Goal: Find specific page/section: Find specific page/section

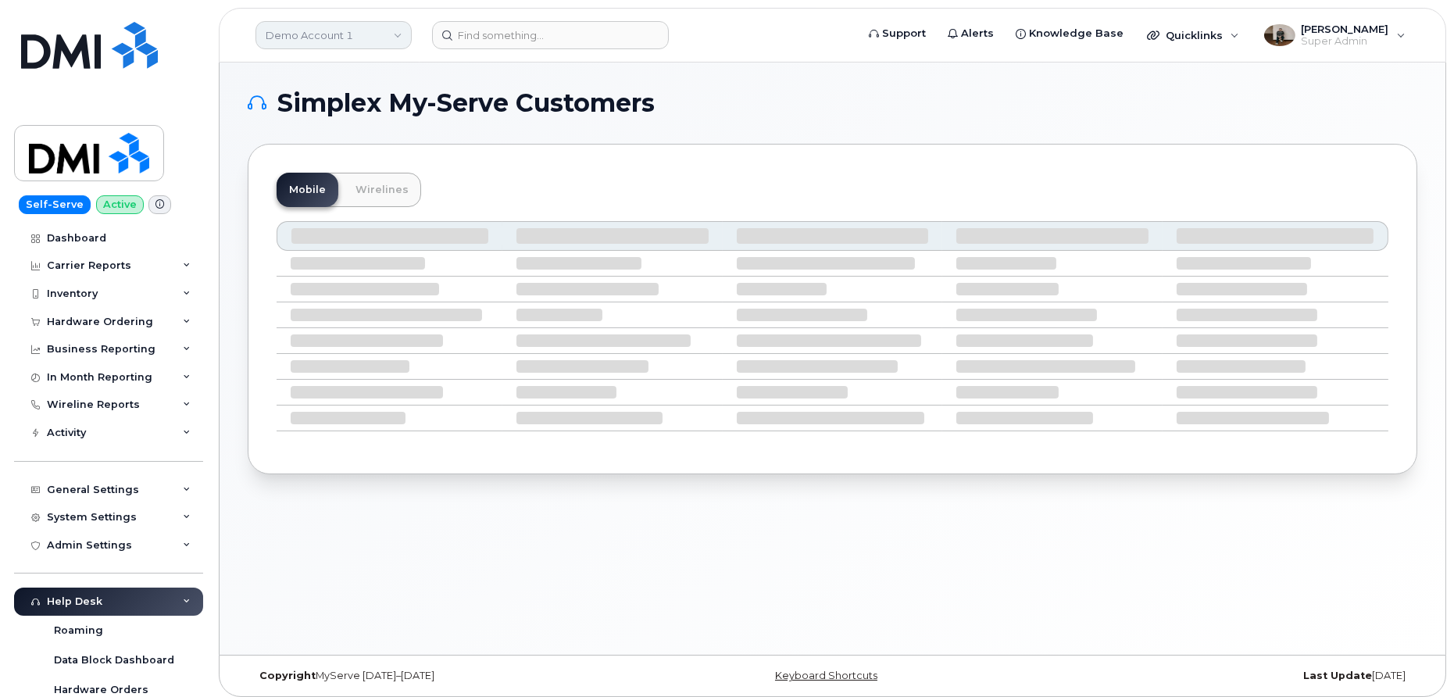
click at [346, 41] on link "Demo Account 1" at bounding box center [333, 35] width 156 height 28
click at [330, 36] on link "Demo Account 1" at bounding box center [333, 35] width 156 height 28
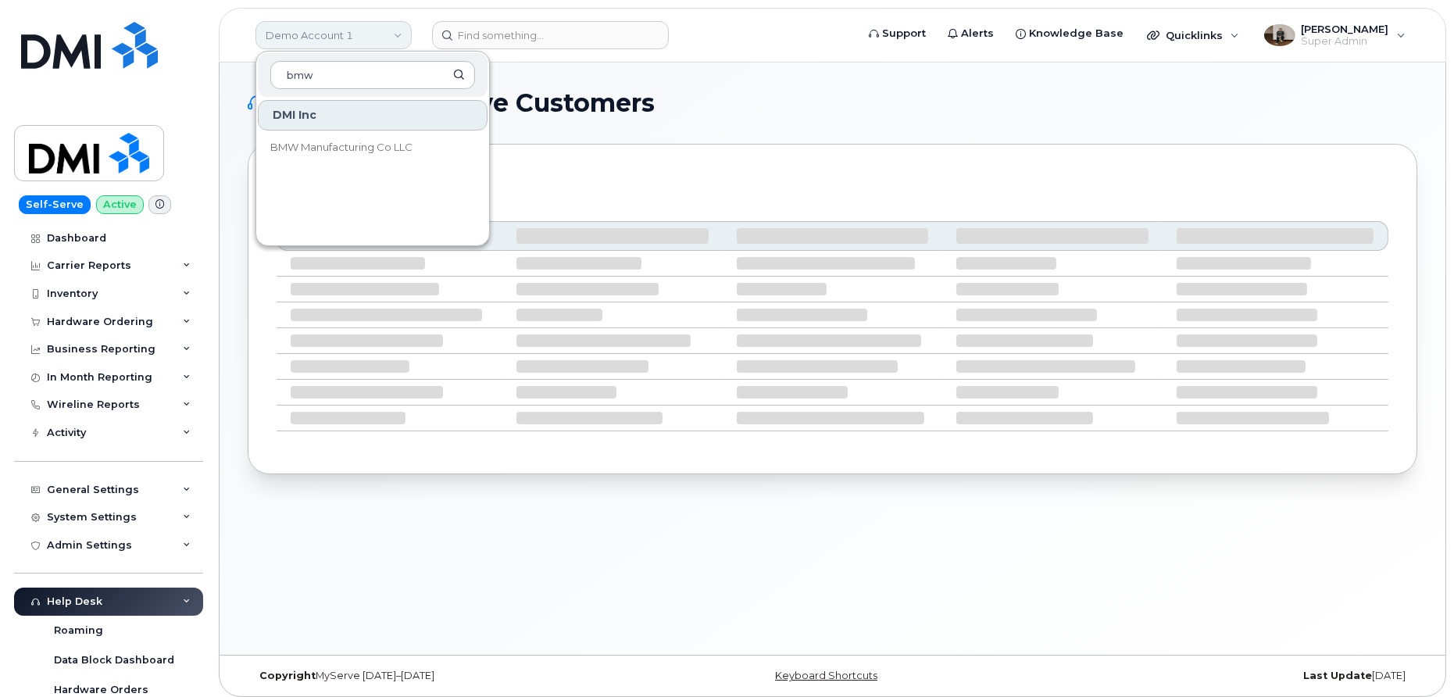
type input "bmw"
click at [352, 134] on link "BMW Manufacturing Co LLC" at bounding box center [373, 147] width 230 height 31
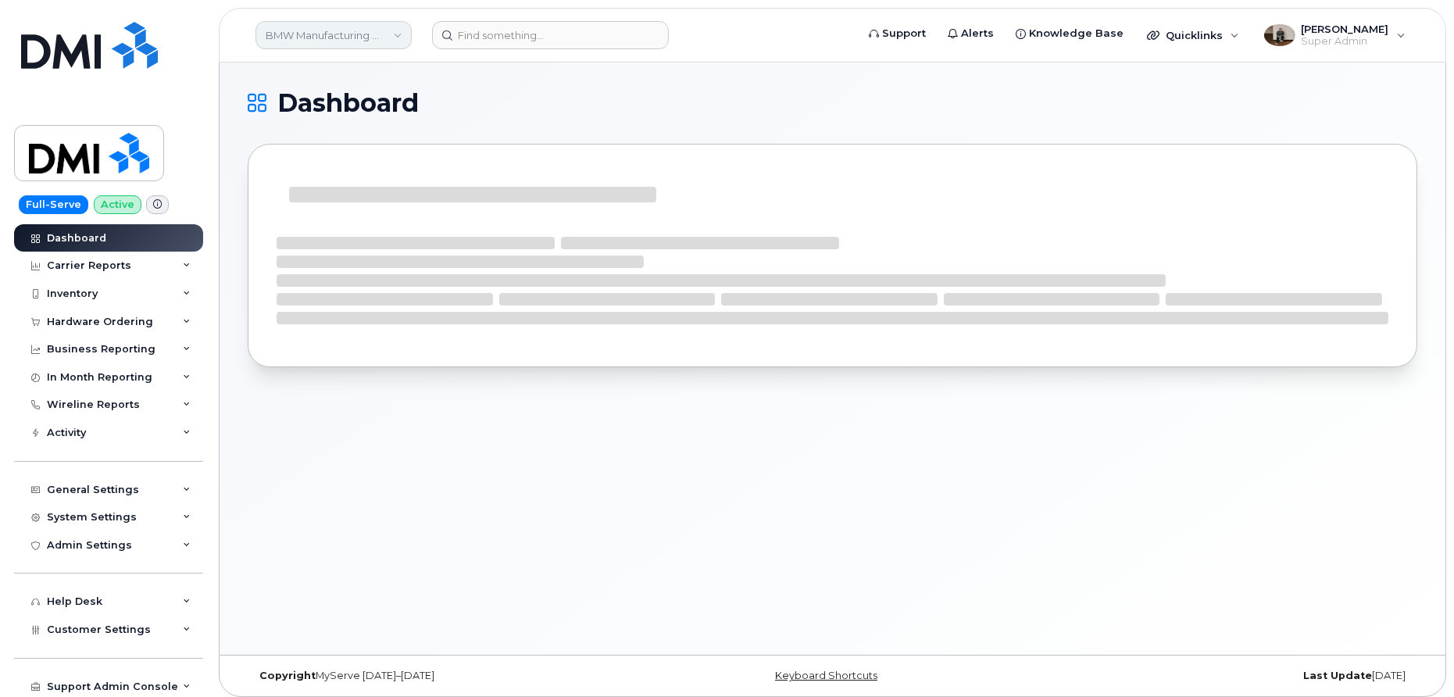
click at [316, 45] on link "BMW Manufacturing Co LLC" at bounding box center [333, 35] width 156 height 28
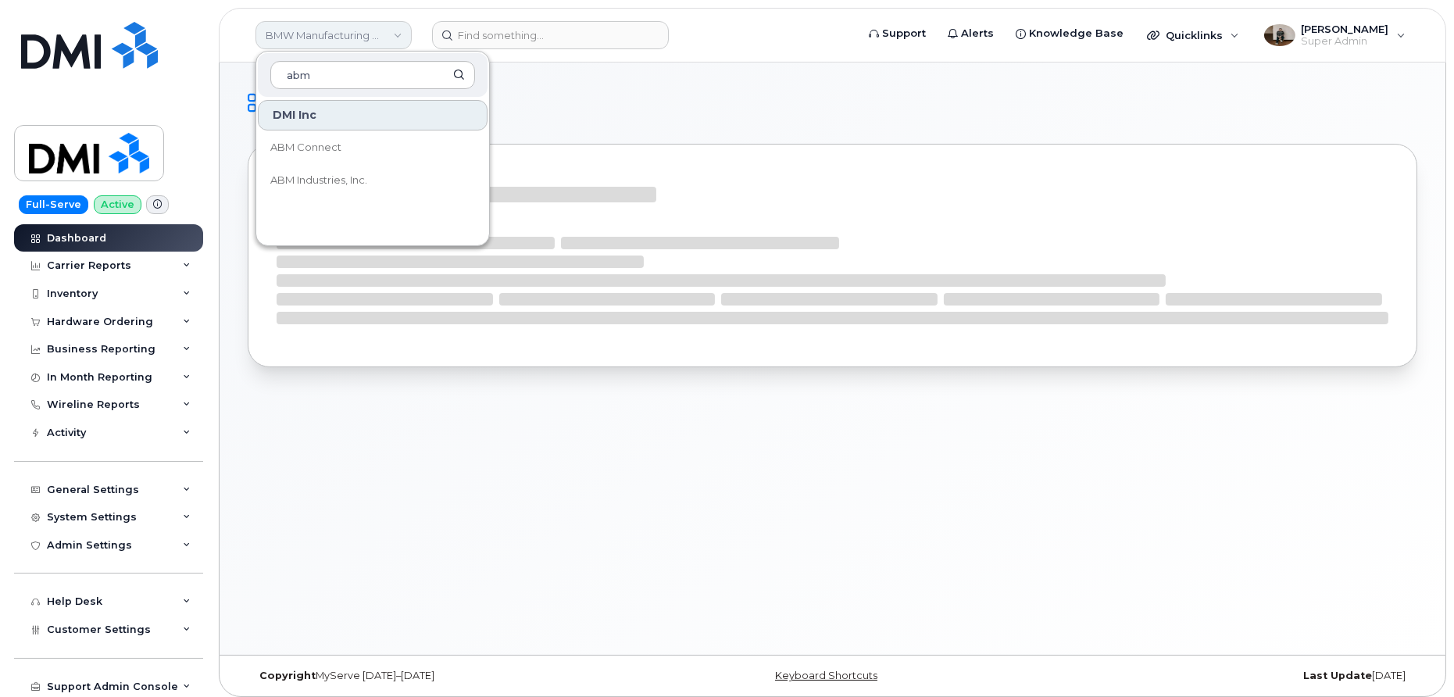
type input "abm"
click at [311, 175] on span "ABM Industries, Inc." at bounding box center [318, 181] width 97 height 16
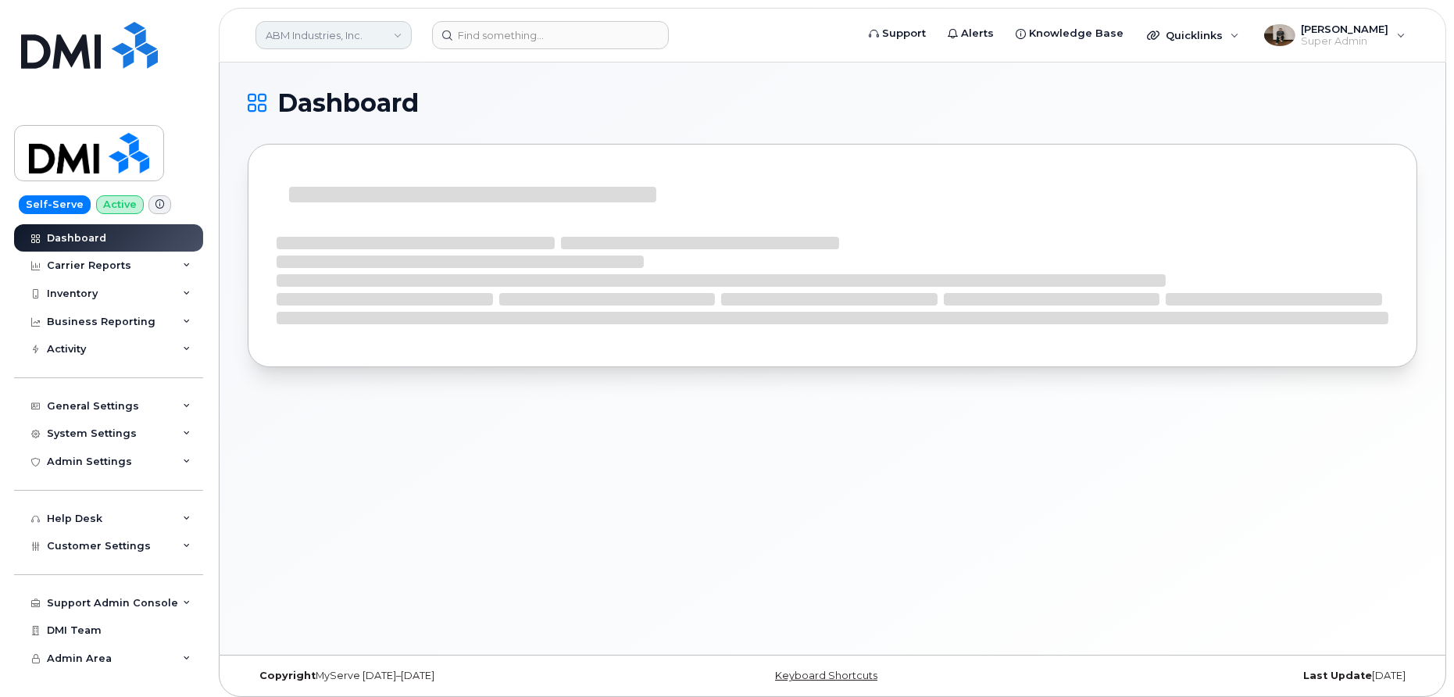
click at [373, 32] on link "ABM Industries, Inc." at bounding box center [333, 35] width 156 height 28
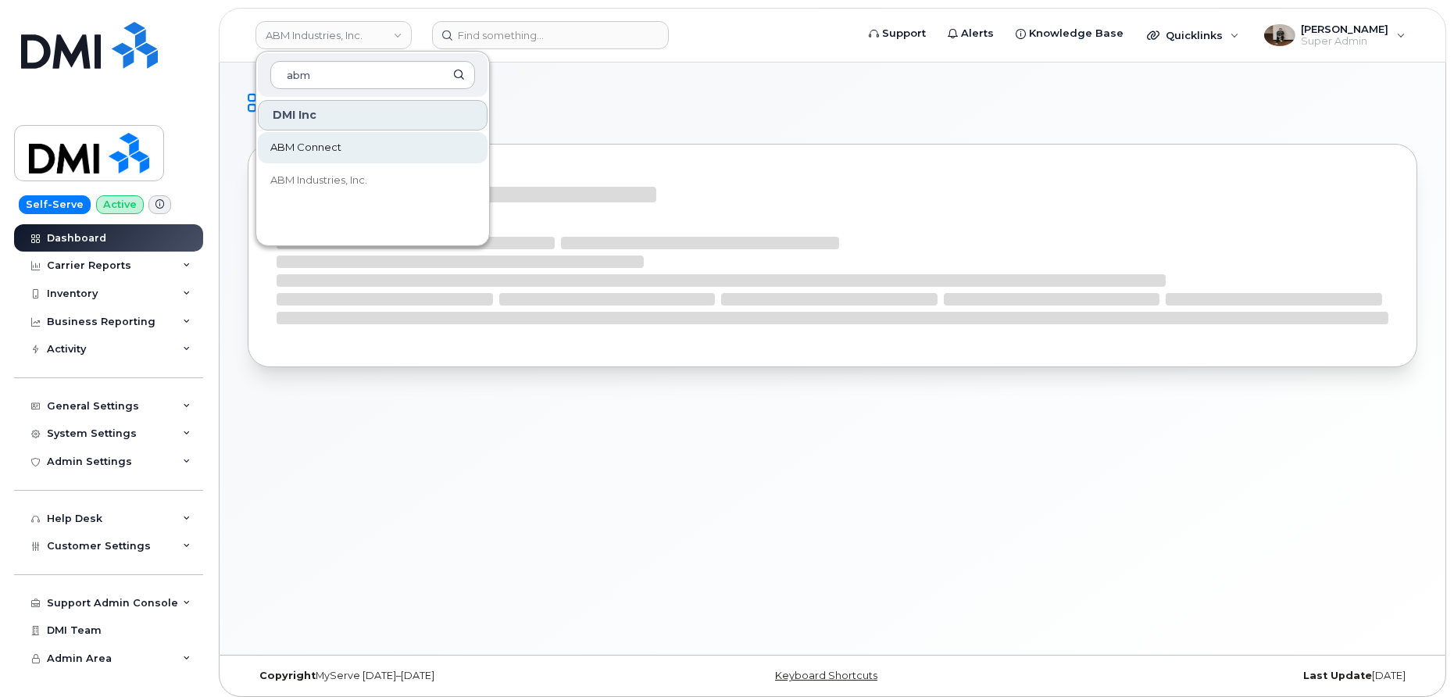
type input "abm"
click at [348, 155] on link "ABM Connect" at bounding box center [373, 147] width 230 height 31
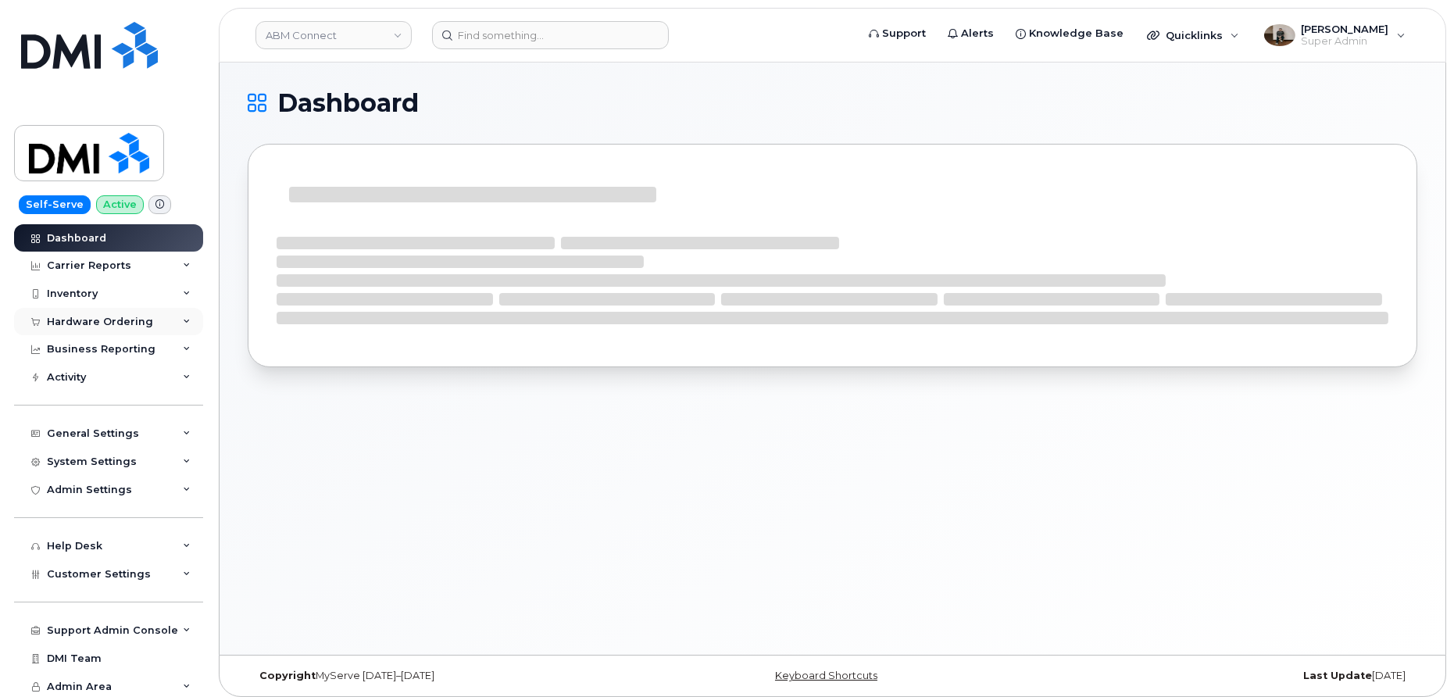
click at [142, 320] on div "Hardware Ordering" at bounding box center [100, 322] width 106 height 12
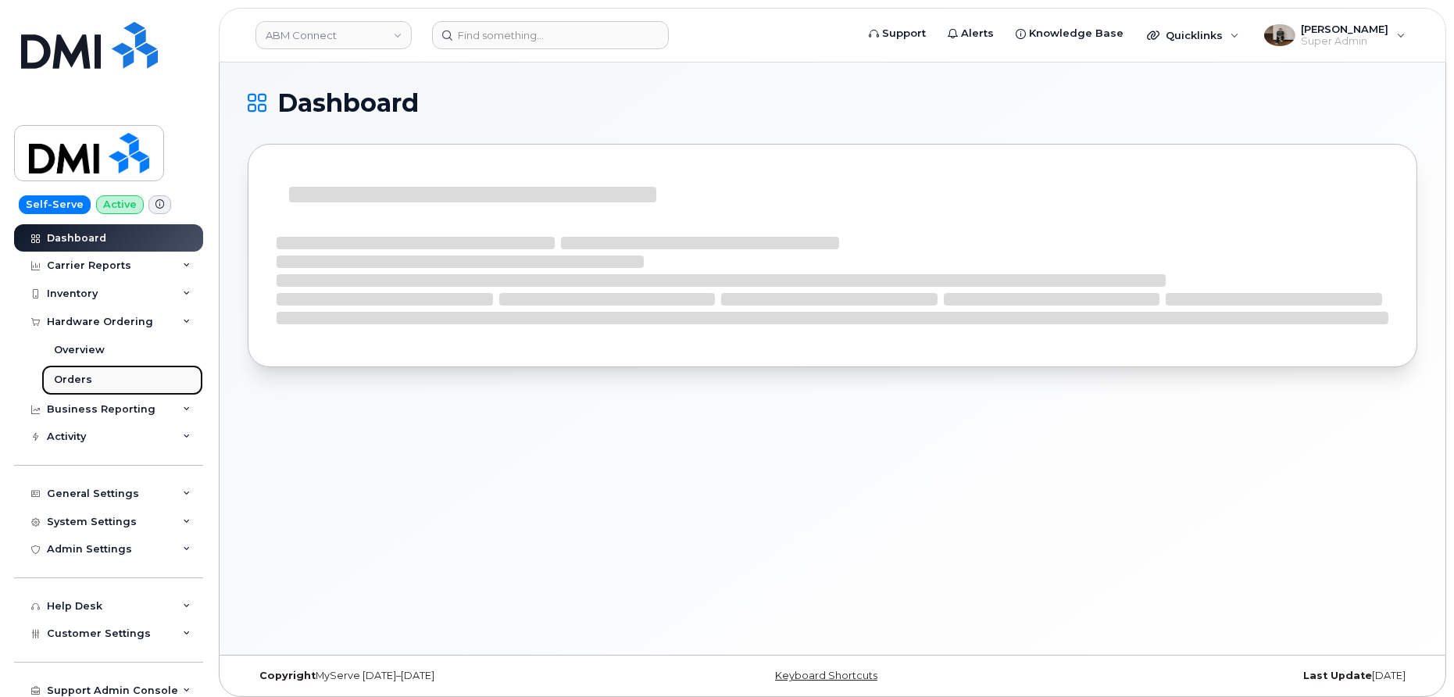
click at [83, 380] on div "Orders" at bounding box center [73, 380] width 38 height 14
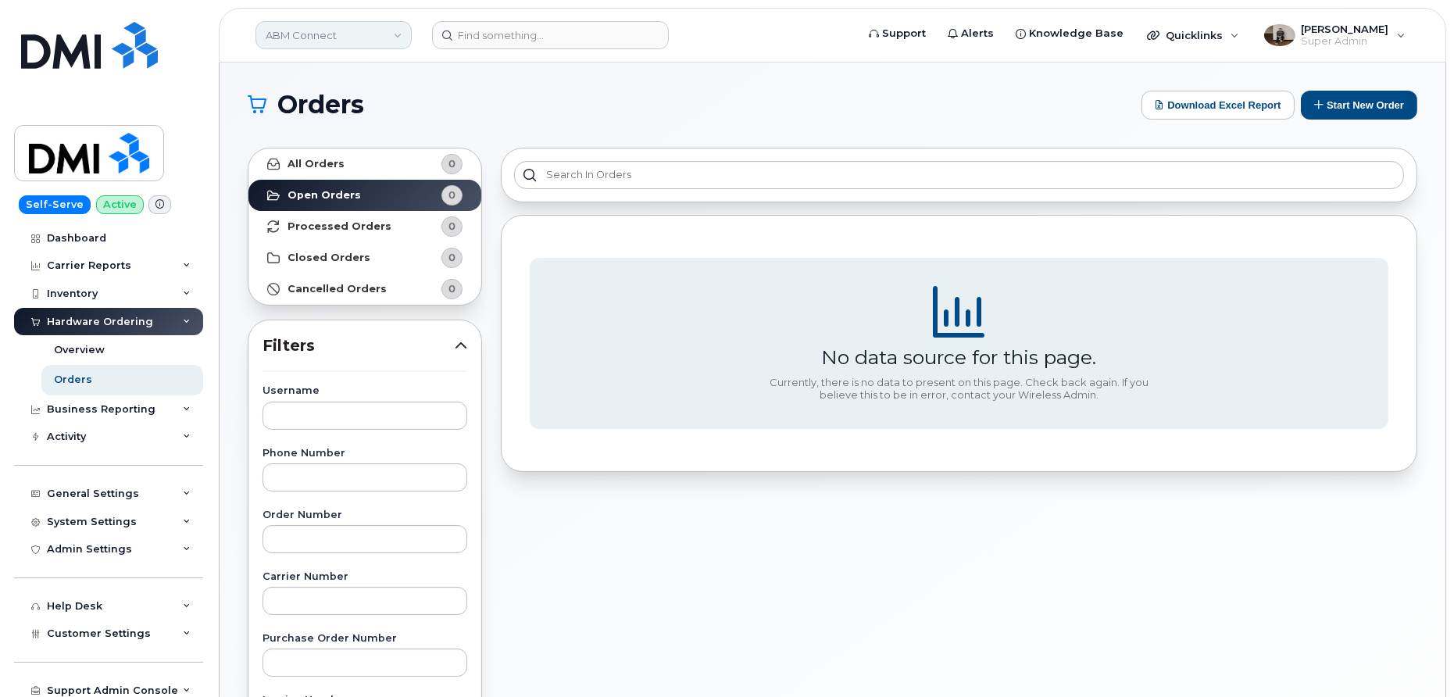
click at [342, 36] on link "ABM Connect" at bounding box center [333, 35] width 156 height 28
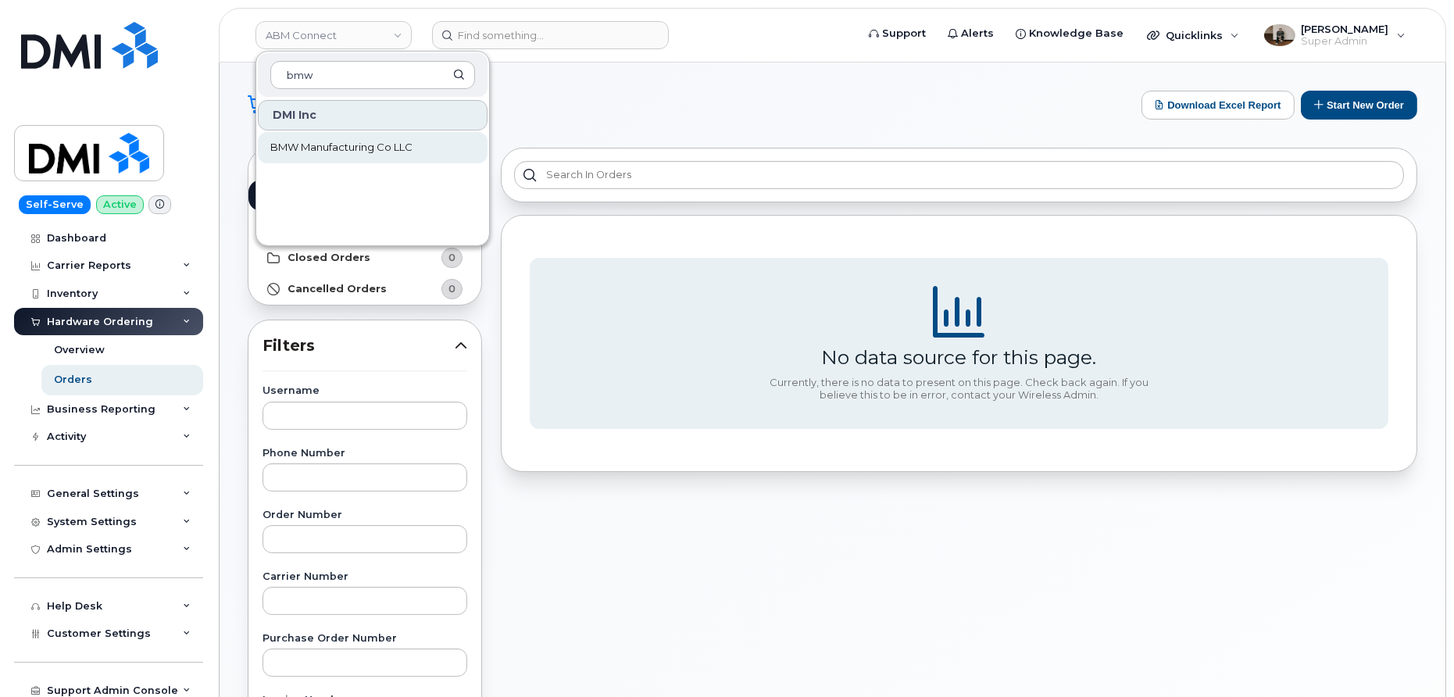
type input "bmw"
click at [344, 135] on link "BMW Manufacturing Co LLC" at bounding box center [373, 147] width 230 height 31
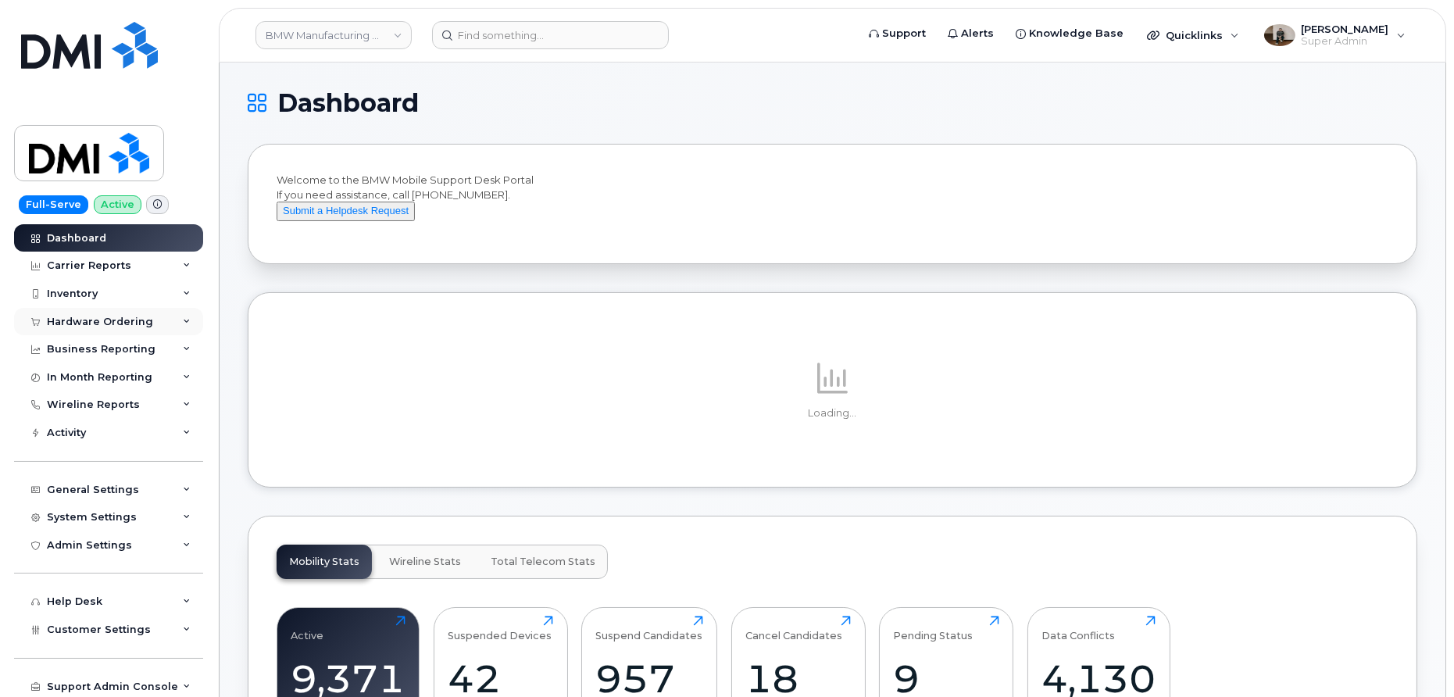
click at [109, 321] on div "Hardware Ordering" at bounding box center [100, 322] width 106 height 12
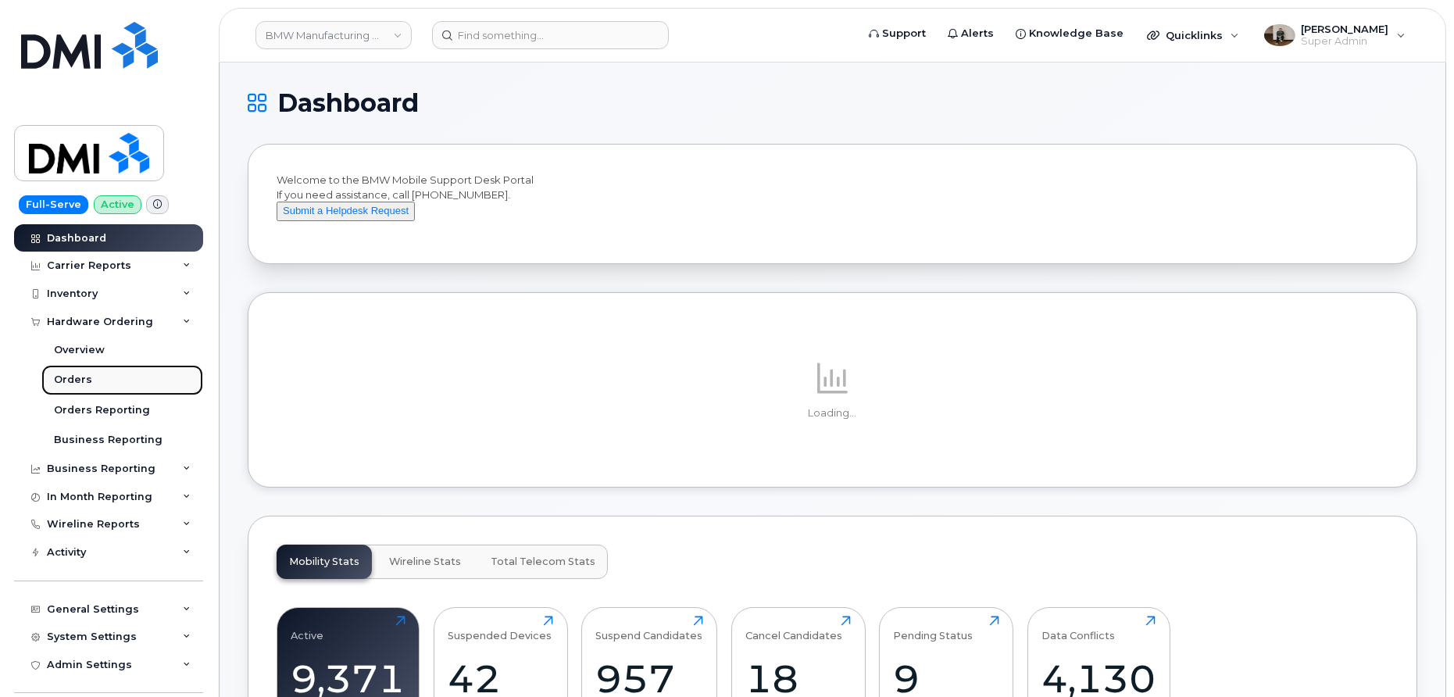
click at [88, 377] on div "Orders" at bounding box center [73, 380] width 38 height 14
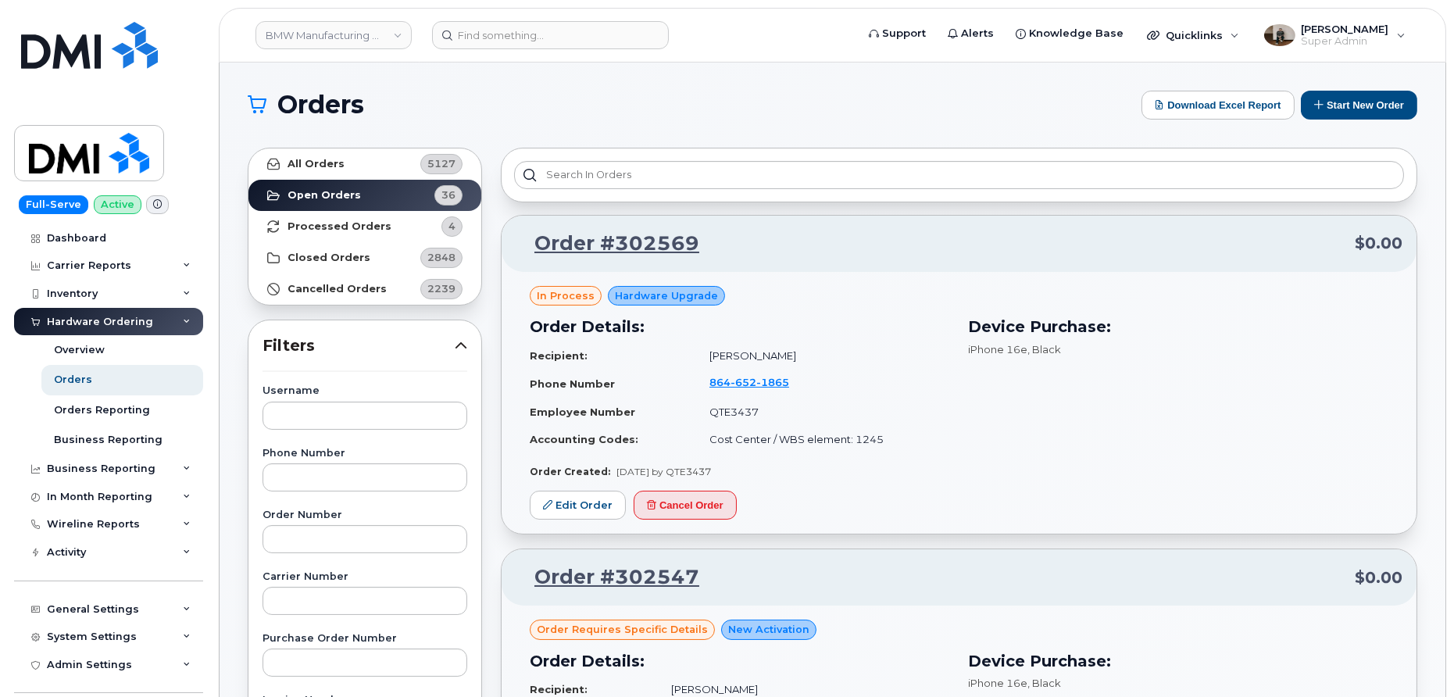
click at [613, 426] on td "Accounting Codes:" at bounding box center [613, 439] width 166 height 27
click at [680, 235] on link "Order #302569" at bounding box center [608, 244] width 184 height 28
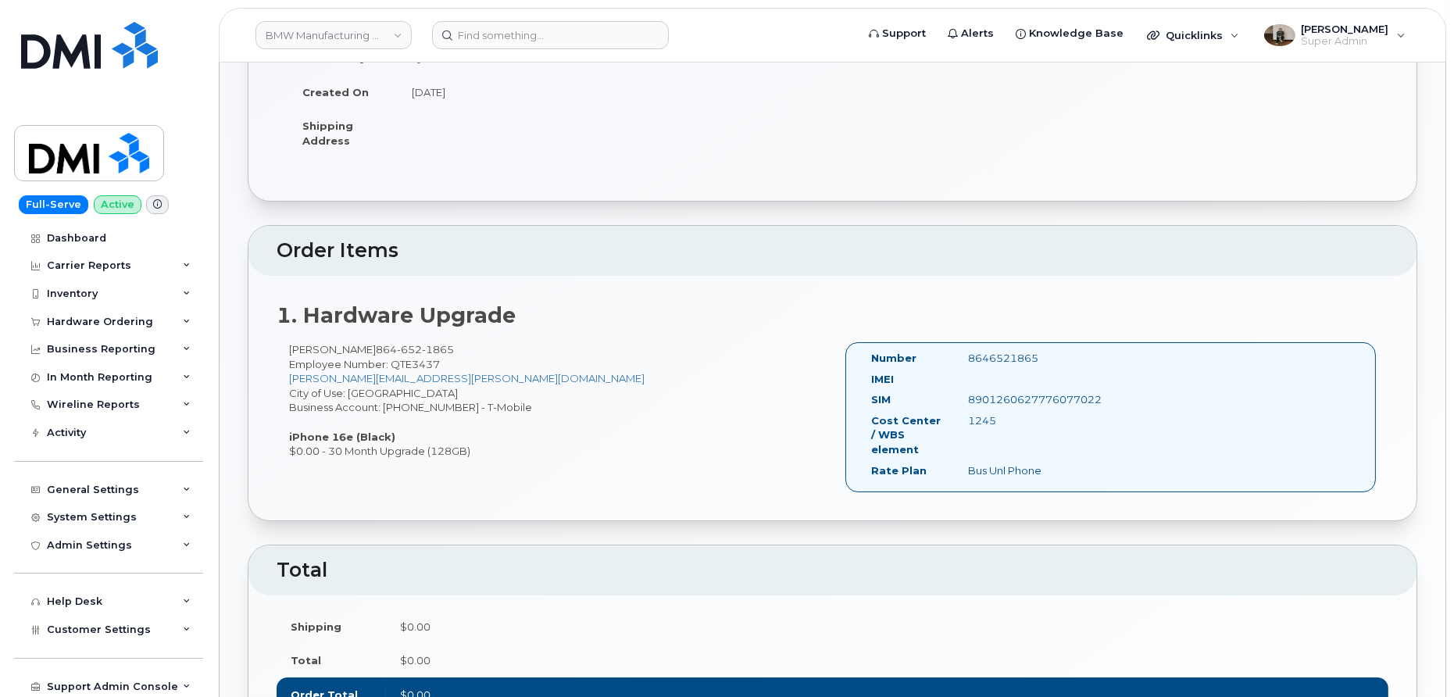
scroll to position [186, 0]
